Goal: Find specific page/section: Find specific page/section

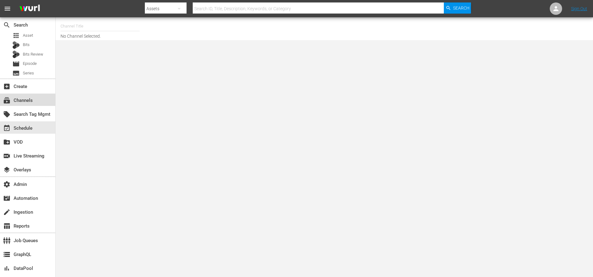
click at [27, 97] on div "subscriptions Channels" at bounding box center [17, 100] width 35 height 6
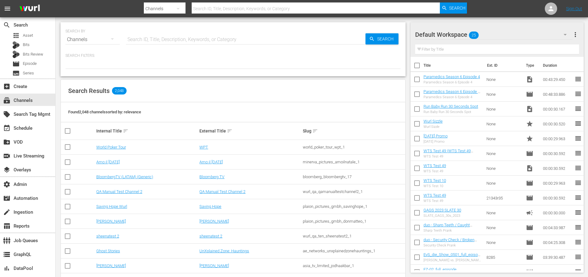
click at [265, 14] on div at bounding box center [305, 15] width 323 height 2
click at [265, 13] on div "Search ID, Title, Description, Keywords, or Category" at bounding box center [316, 8] width 248 height 15
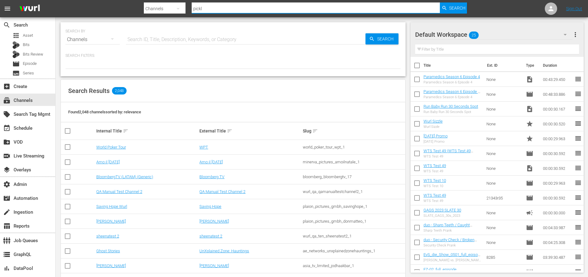
type input "pickle"
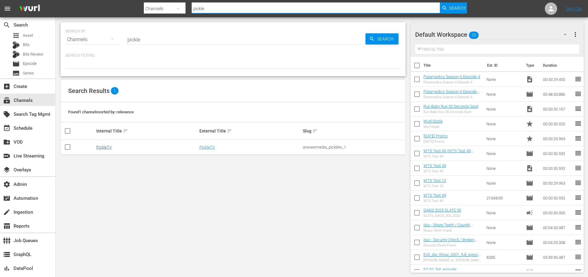
type input "pickle"
click at [106, 145] on link "PickleTV" at bounding box center [103, 147] width 15 height 5
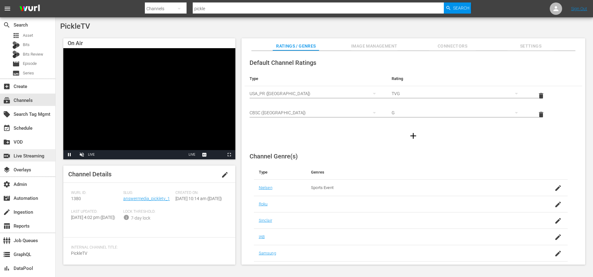
click at [20, 153] on div "switch_video Live Streaming" at bounding box center [17, 155] width 35 height 6
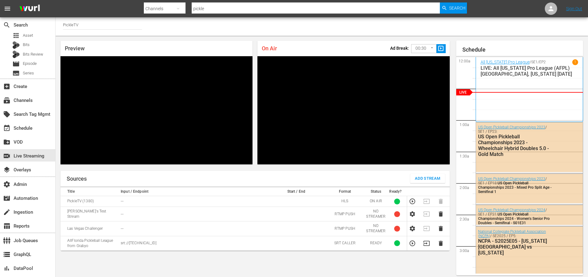
click at [515, 86] on div "All Florida Pro League / SE1 / EP2 1 LIVE: All Florida Pro League (AFPL) Sunris…" at bounding box center [530, 89] width 98 height 60
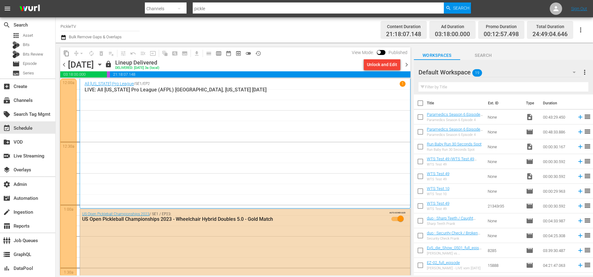
click at [301, 151] on div "All Florida Pro League / SE1 / EP2 1 LIVE: All Florida Pro League (AFPL) Sunris…" at bounding box center [245, 143] width 321 height 125
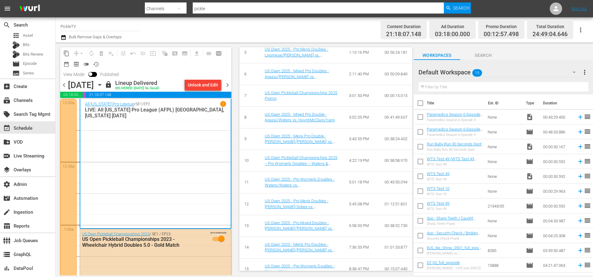
scroll to position [520, 0]
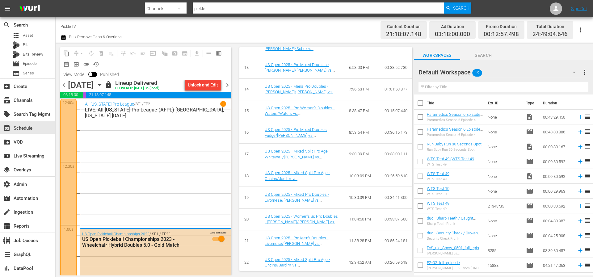
click at [180, 198] on div "All Florida Pro League / SE1 / EP2 1 LIVE: All Florida Pro League (AFPL) Sunris…" at bounding box center [155, 163] width 141 height 125
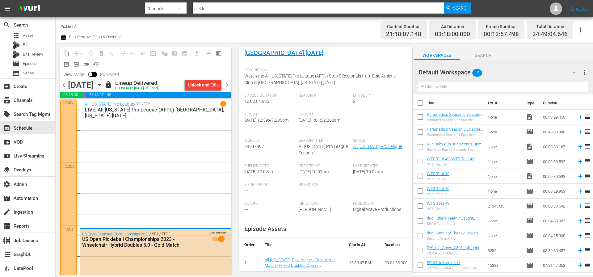
scroll to position [0, 0]
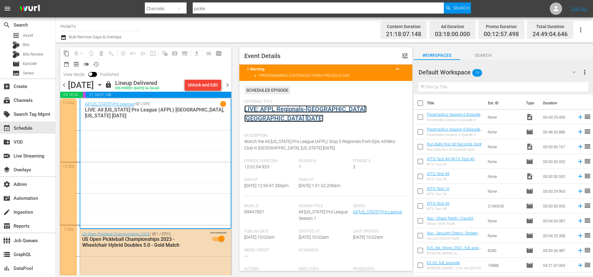
click at [292, 108] on link "LIVE: AFPL Regionals-Sunrise, FL 9/13/2025" at bounding box center [305, 113] width 122 height 17
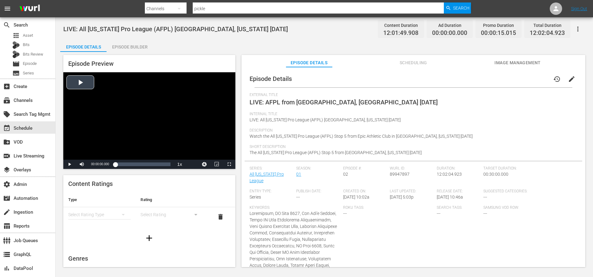
click at [82, 82] on div "Video Player" at bounding box center [149, 115] width 172 height 87
click at [135, 164] on div "Loaded : 4.52% 04:23:40.898 US Open 2025 - Pro Women's Doubles - Waters/Waters …" at bounding box center [142, 164] width 55 height 6
click at [143, 164] on div "Loaded : 60.96% 06:01:02.461 US Open 2025 - Pro Mixed Doubles - Valdes/Gabriels…" at bounding box center [142, 164] width 55 height 6
click at [148, 165] on div "Loaded : 9.26% 07:18:07.031 US Open 2025 - Men's Pro Doubles - Munro/Yang vs. B…" at bounding box center [142, 164] width 55 height 6
click at [148, 165] on div "00:41:01.391" at bounding box center [131, 164] width 33 height 6
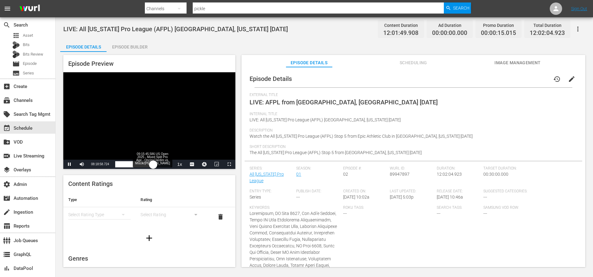
click at [153, 165] on div "00:24:51.583" at bounding box center [134, 164] width 38 height 6
click at [229, 164] on span "Video Player" at bounding box center [229, 164] width 0 height 0
click at [135, 48] on div "Episode Builder" at bounding box center [129, 47] width 46 height 15
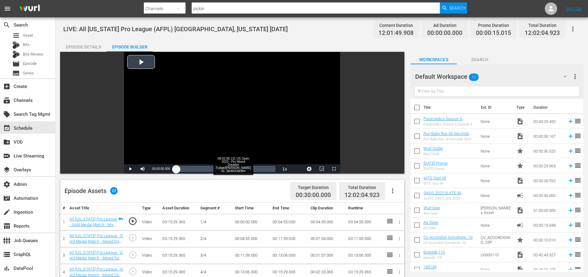
click at [243, 170] on div "Loaded : 0.64% 08:02:08.131 US Open 2025 - Pro Mixed Doubles Fudge/Munro vs. Ja…" at bounding box center [225, 169] width 99 height 6
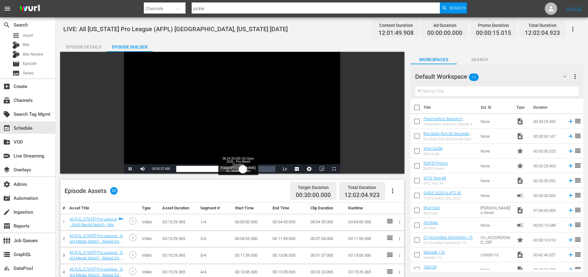
click at [243, 170] on div "00:12:30.371" at bounding box center [209, 169] width 67 height 6
click at [242, 168] on div "00:30:28.048" at bounding box center [210, 169] width 69 height 6
click at [239, 168] on div "00:03:32.105" at bounding box center [209, 169] width 66 height 6
click at [236, 168] on div "00:02:58.321" at bounding box center [208, 169] width 64 height 6
click at [235, 168] on div "00:42:29.993" at bounding box center [205, 169] width 59 height 6
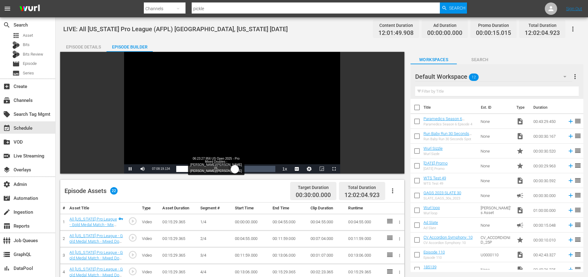
click at [229, 169] on div "Loaded : 50.46% 06:23:27.956 US Open 2025 - Pro Mixed Doubles - Valdes/Gabriels…" at bounding box center [225, 169] width 99 height 6
click at [223, 169] on div "05:43:06.065 US Open 2025 - Pro Men's Doubles - Yates/Sobex vs. Yu/Zwiren" at bounding box center [223, 169] width 0 height 6
click at [218, 169] on div "00:55:30.393" at bounding box center [197, 169] width 42 height 6
click at [212, 169] on div "04:22:22.285 US Open 2025 - Pro Women's Doubles - Waters/Waters vs. Walczak/Har…" at bounding box center [212, 169] width 0 height 6
click at [207, 169] on div "00:18:36.799" at bounding box center [194, 169] width 36 height 6
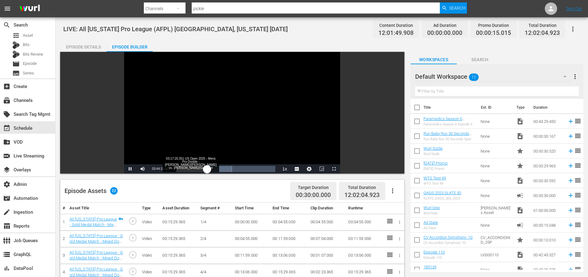
click at [203, 169] on div "00:21:43.168" at bounding box center [191, 169] width 31 height 6
click at [200, 169] on div "00:33:13.488" at bounding box center [189, 169] width 27 height 6
click at [197, 170] on div "00:10:47.388" at bounding box center [188, 169] width 24 height 6
click at [248, 168] on div "08:44:44.571 US Open 2025 - Mixed Split Pro Age - Whitewell/Kawka vs. Schull/En…" at bounding box center [248, 169] width 0 height 6
click at [248, 169] on div "00:14:22.920" at bounding box center [212, 169] width 72 height 6
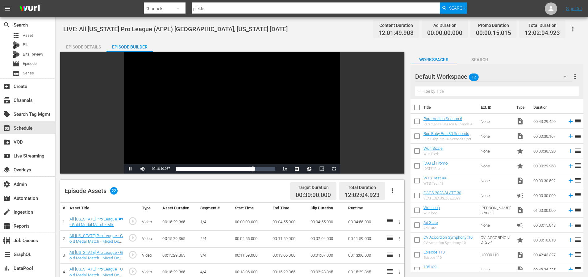
click at [258, 128] on div "Video Player" at bounding box center [232, 108] width 216 height 112
click at [18, 157] on div "switch_video Live Streaming" at bounding box center [17, 155] width 35 height 6
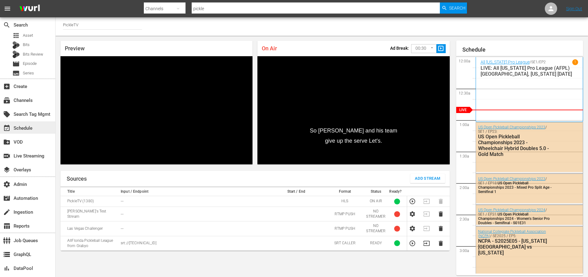
click at [22, 127] on div "event_available Schedule" at bounding box center [17, 127] width 35 height 6
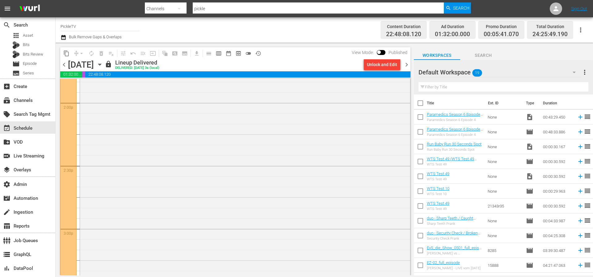
scroll to position [1729, 0]
click at [416, 191] on input "checkbox" at bounding box center [420, 192] width 13 height 13
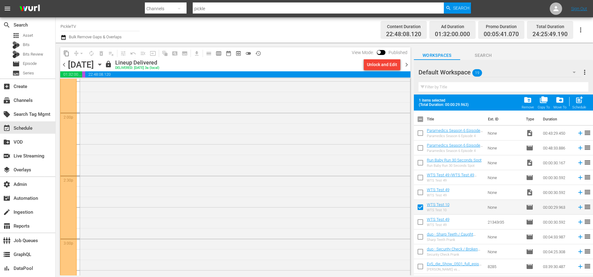
click at [419, 208] on input "checkbox" at bounding box center [420, 208] width 13 height 13
checkbox input "false"
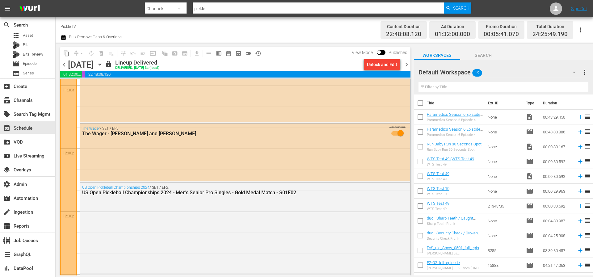
scroll to position [1565, 0]
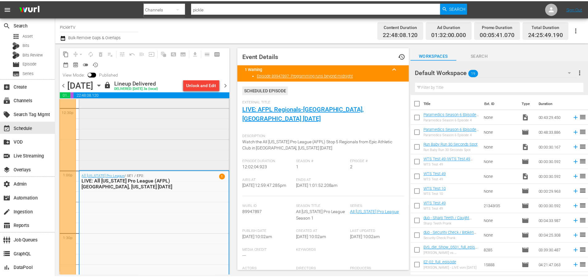
scroll to position [1688, 0]
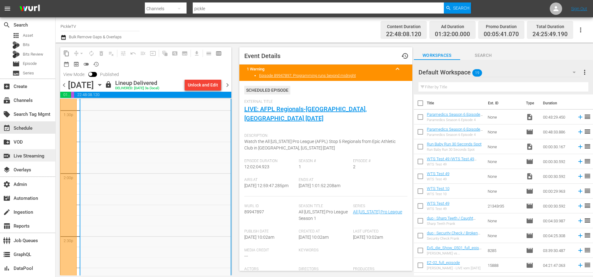
click at [25, 154] on div "switch_video Live Streaming" at bounding box center [17, 155] width 35 height 6
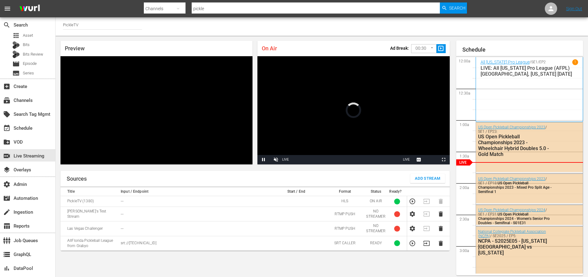
scroll to position [24, 0]
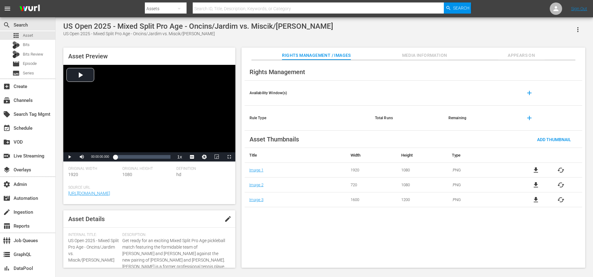
click at [439, 25] on div "US Open 2025 - Mixed Split Pro Age - Oncins/Jardim vs. Miscik/[PERSON_NAME] US …" at bounding box center [324, 29] width 522 height 15
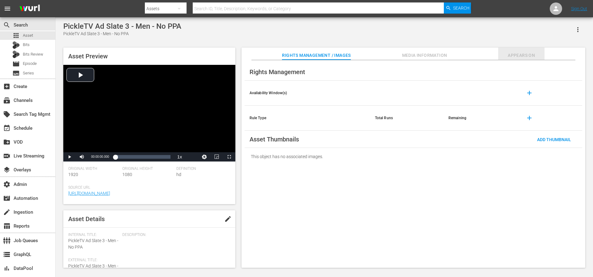
click at [524, 57] on span "Appears On" at bounding box center [521, 56] width 46 height 8
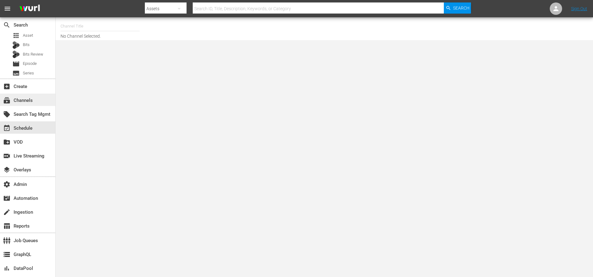
click at [34, 99] on div "subscriptions Channels" at bounding box center [17, 100] width 35 height 6
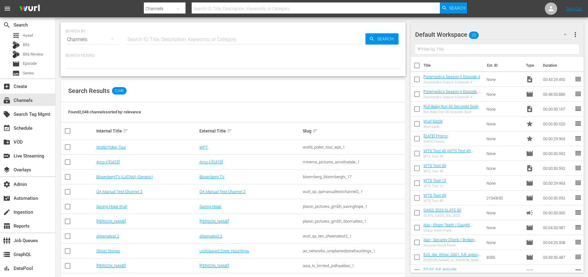
click at [165, 35] on input "text" at bounding box center [245, 39] width 239 height 15
type input "msg"
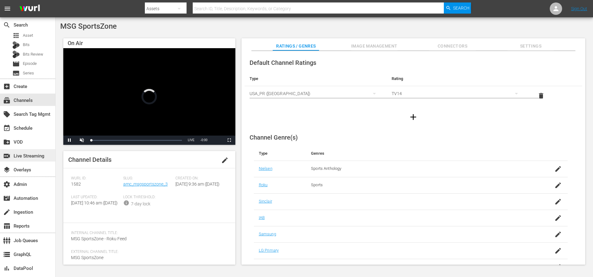
click at [24, 154] on div "switch_video Live Streaming" at bounding box center [17, 155] width 35 height 6
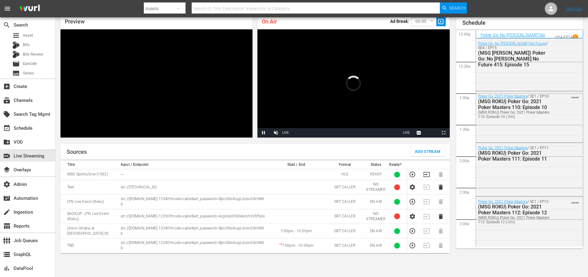
scroll to position [1218, 0]
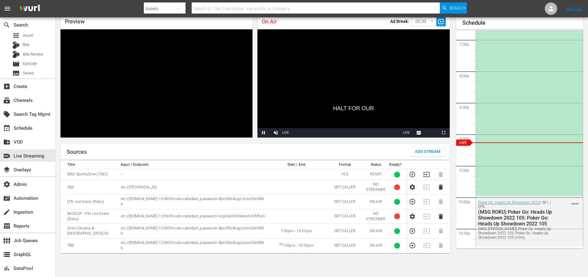
click at [426, 173] on icon "button" at bounding box center [426, 174] width 6 height 5
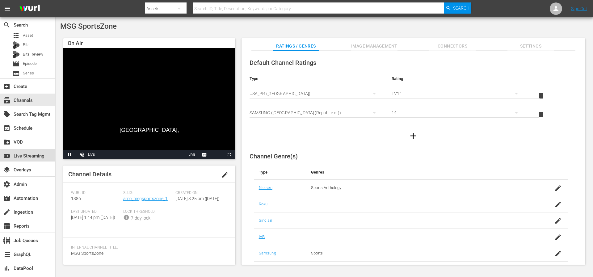
click at [27, 153] on div "switch_video Live Streaming" at bounding box center [17, 155] width 35 height 6
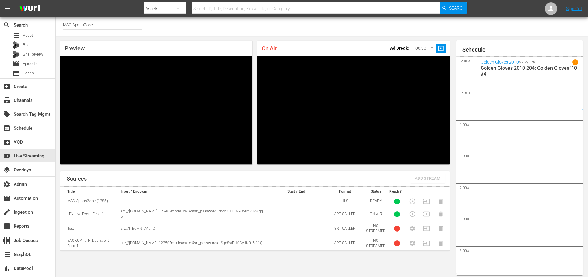
scroll to position [27, 0]
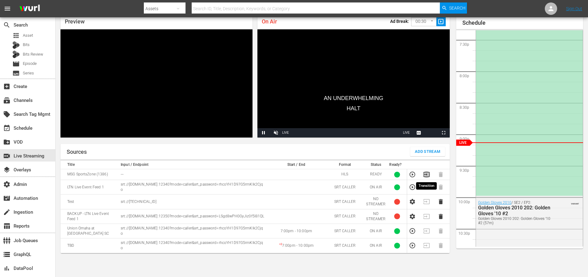
click at [426, 174] on icon "button" at bounding box center [426, 174] width 6 height 5
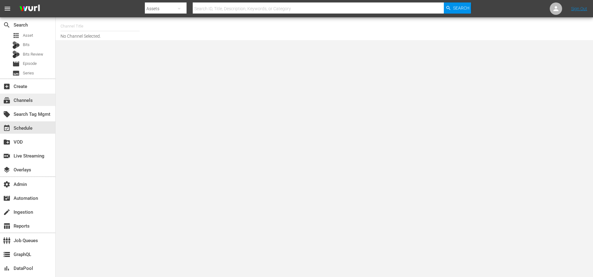
click at [36, 100] on div "subscriptions Channels" at bounding box center [27, 100] width 55 height 12
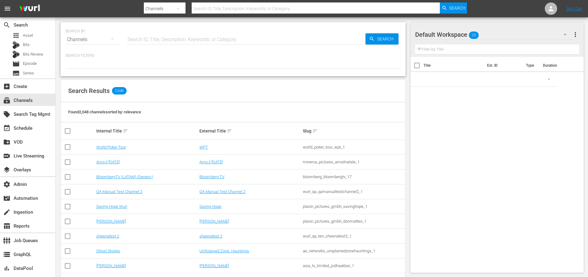
click at [140, 42] on input "text" at bounding box center [245, 39] width 239 height 15
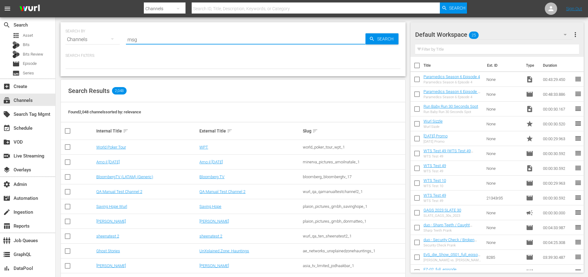
type input "msg"
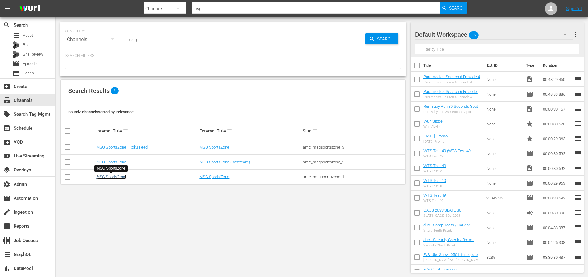
click at [114, 176] on link "MSG SportsZone" at bounding box center [111, 176] width 30 height 5
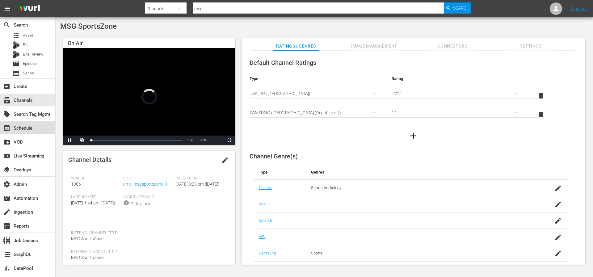
click at [27, 125] on div "event_available Schedule" at bounding box center [17, 127] width 35 height 6
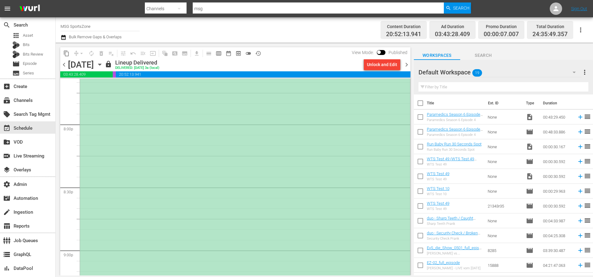
scroll to position [2547, 0]
click at [202, 160] on div "*PLACEHOLDER EPISODE 9/13* Union Omaha at Westchester SC" at bounding box center [245, 112] width 330 height 376
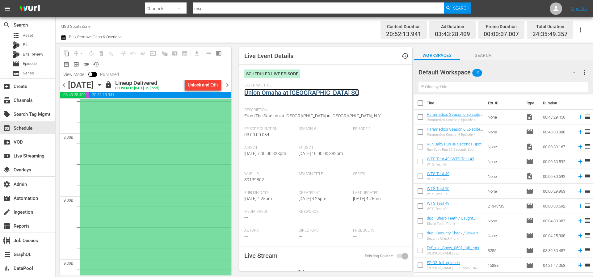
click at [266, 93] on link "Union Omaha at Westchester SC" at bounding box center [301, 92] width 114 height 7
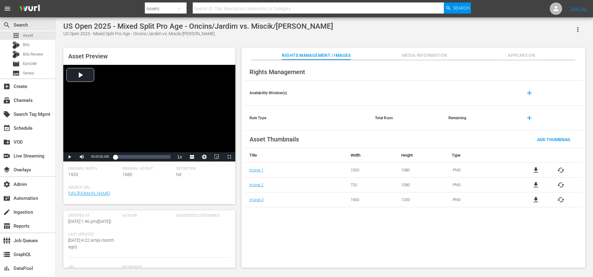
scroll to position [135, 0]
